Goal: Obtain resource: Download file/media

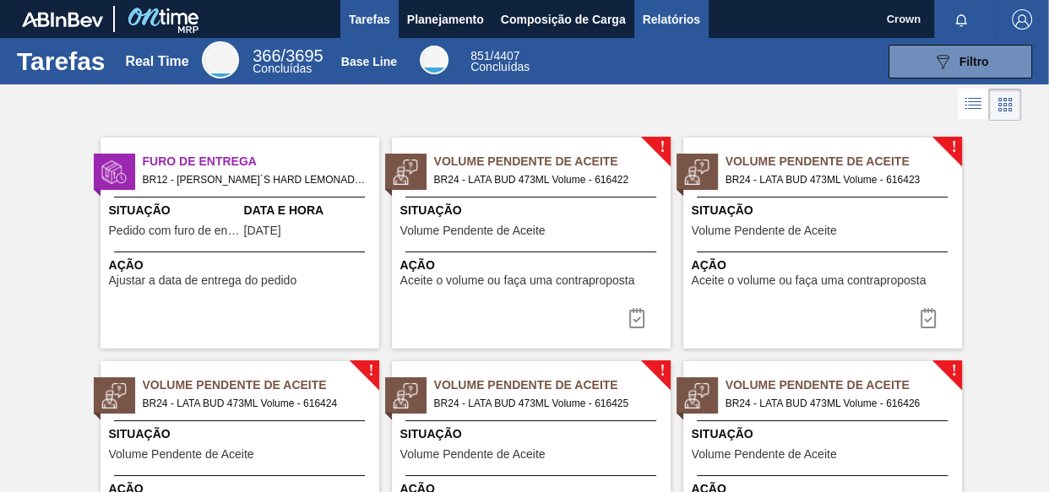
click at [676, 21] on span "Relatórios" at bounding box center [671, 19] width 57 height 20
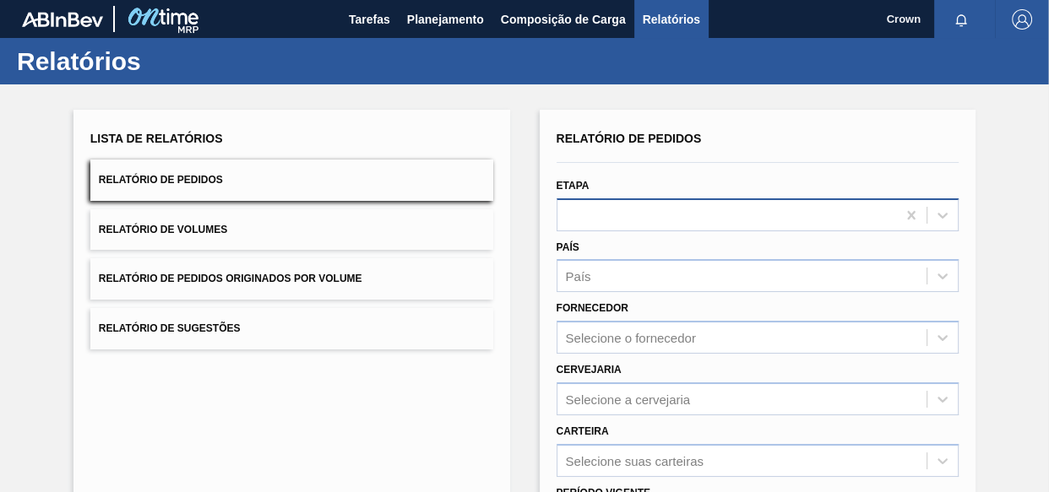
click at [708, 211] on div at bounding box center [726, 215] width 339 height 24
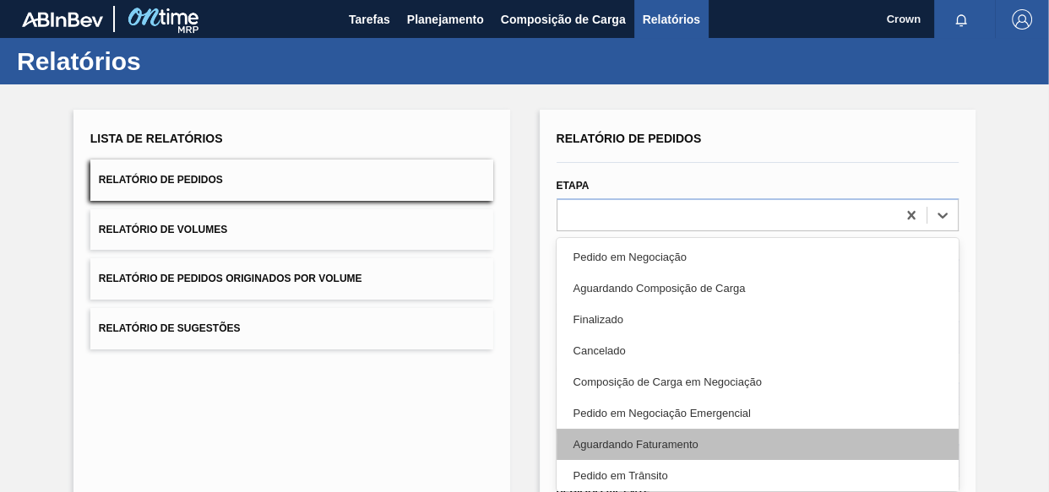
click at [661, 443] on div "Aguardando Faturamento" at bounding box center [758, 444] width 403 height 31
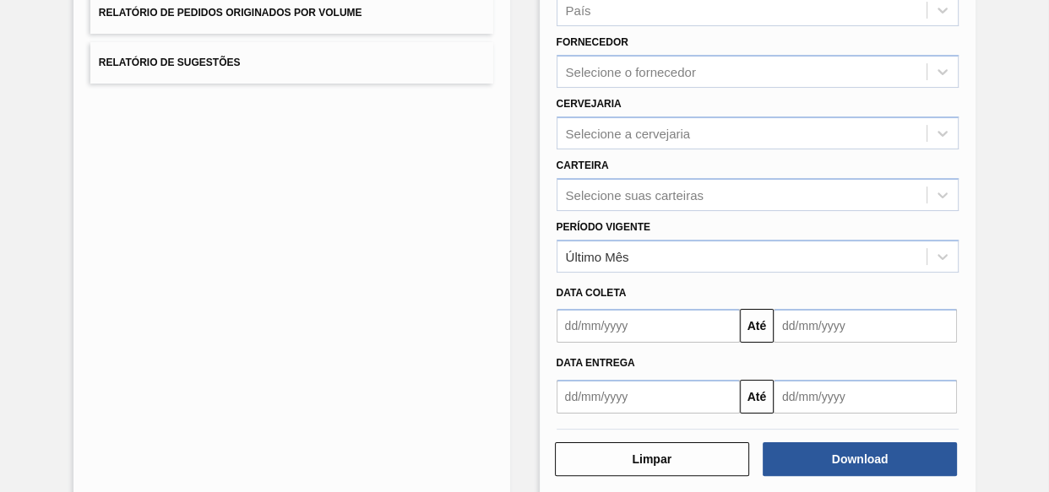
scroll to position [288, 0]
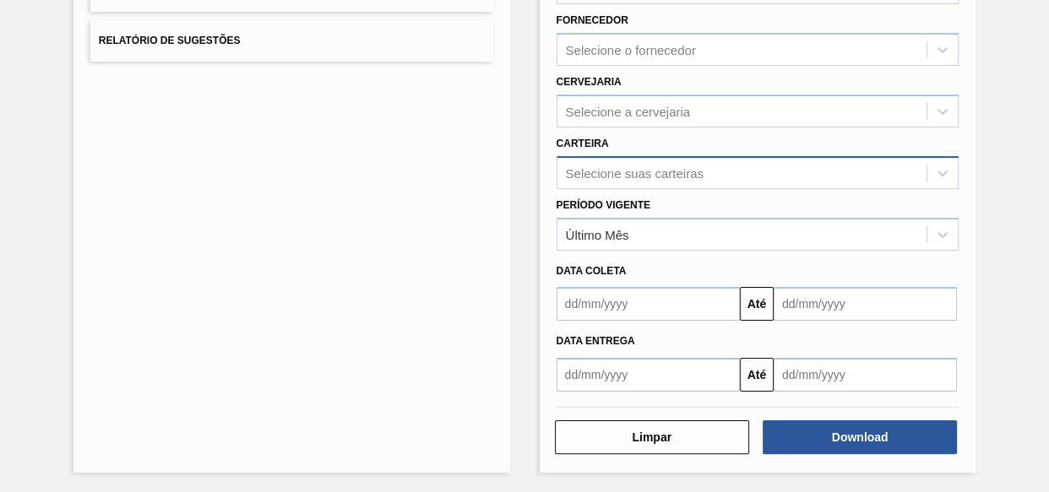
click at [868, 177] on div "Selecione suas carteiras" at bounding box center [742, 172] width 370 height 24
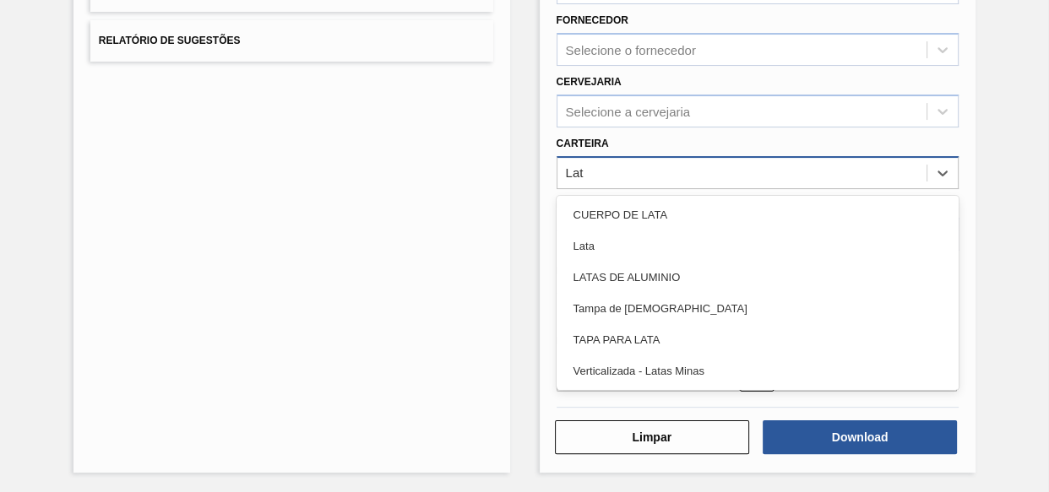
type input "Lata"
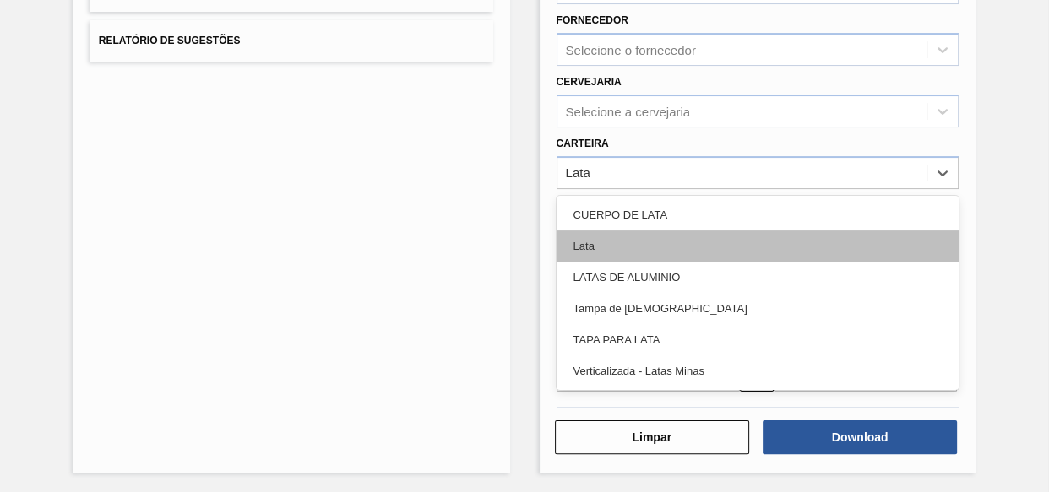
click at [654, 237] on div "Lata" at bounding box center [758, 246] width 403 height 31
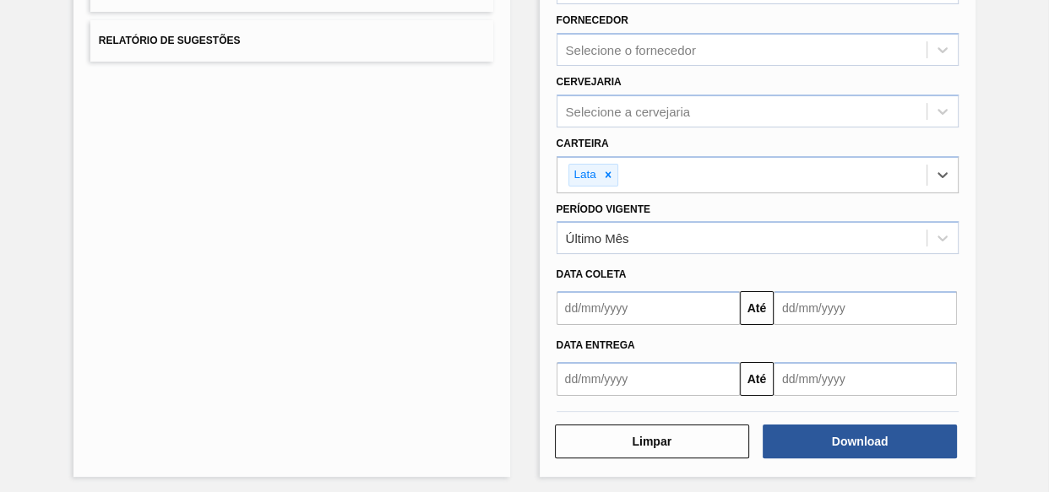
scroll to position [292, 0]
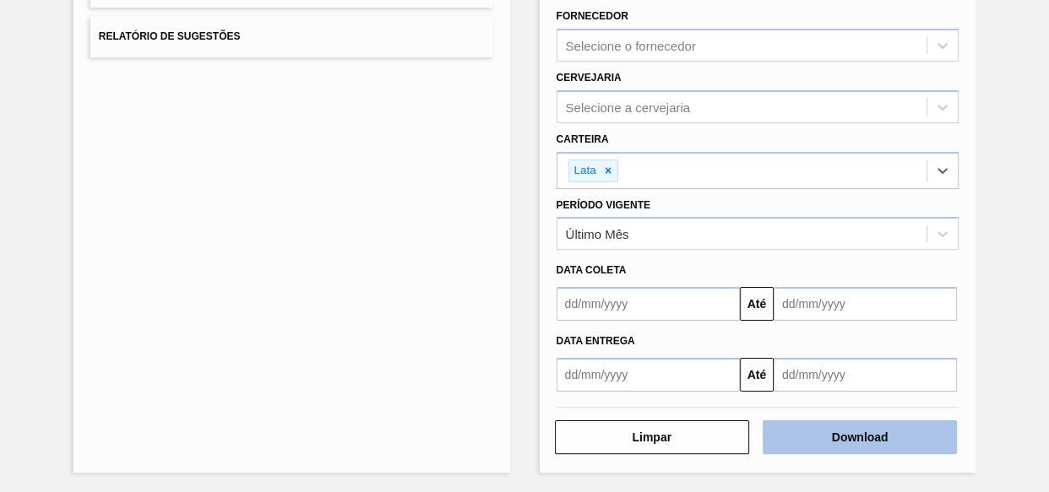
click at [843, 437] on button "Download" at bounding box center [860, 438] width 194 height 34
